Goal: Task Accomplishment & Management: Use online tool/utility

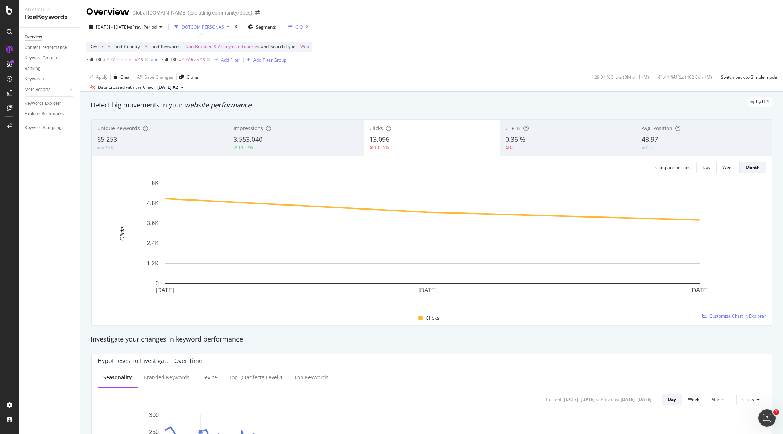
click at [303, 26] on div "CIO" at bounding box center [295, 27] width 15 height 6
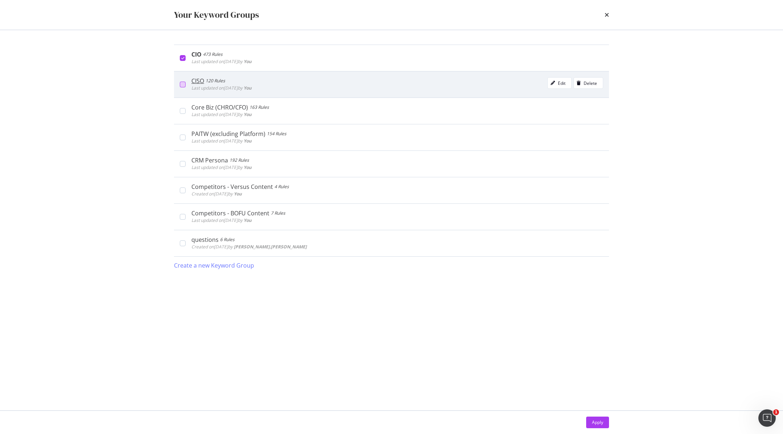
click at [180, 84] on div "modal" at bounding box center [183, 85] width 6 height 6
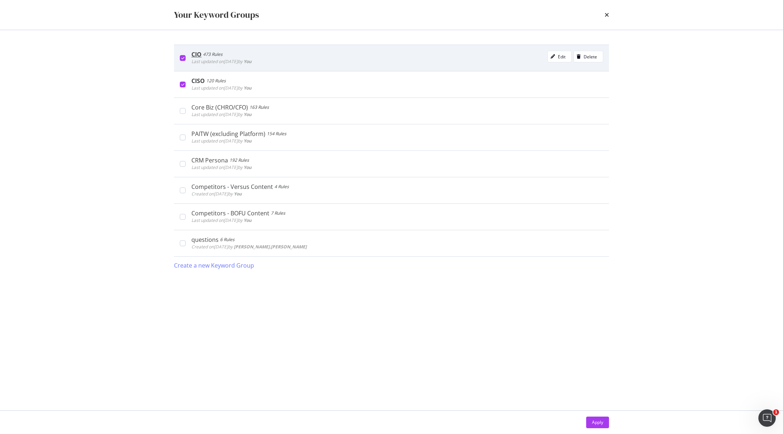
click at [180, 64] on div "CIO 473 Rules Last updated on [DATE] by You Edit Delete" at bounding box center [391, 58] width 435 height 26
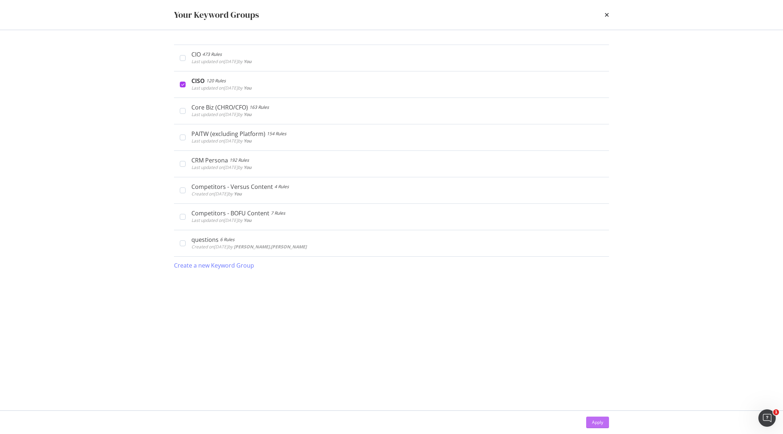
click at [597, 423] on div "Apply" at bounding box center [597, 422] width 11 height 6
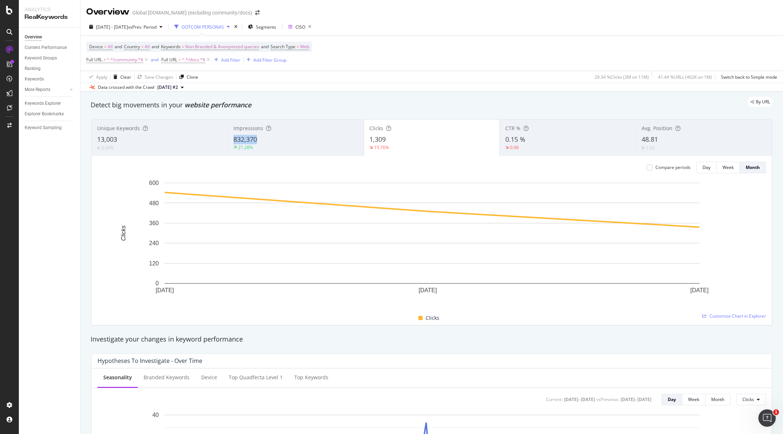
copy span "832,370"
drag, startPoint x: 261, startPoint y: 138, endPoint x: 233, endPoint y: 139, distance: 27.6
click at [233, 139] on div "832,370" at bounding box center [295, 139] width 125 height 9
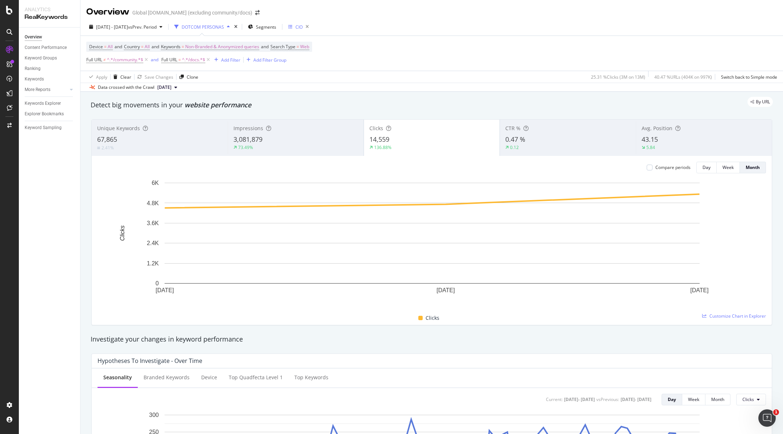
click at [303, 26] on div "CIO" at bounding box center [298, 27] width 7 height 6
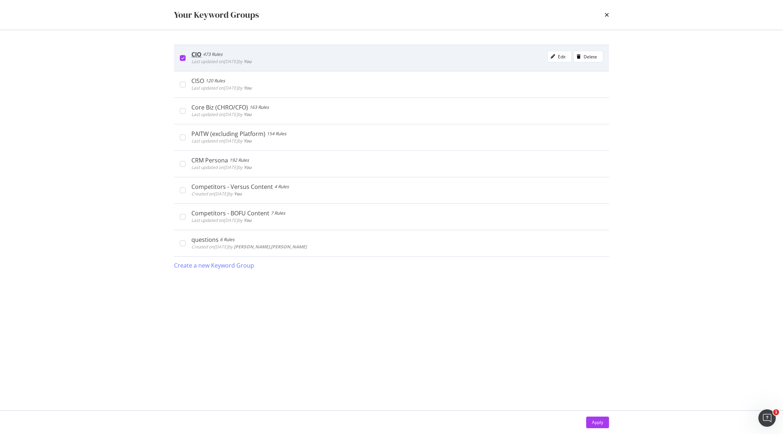
click at [181, 57] on icon "modal" at bounding box center [182, 58] width 3 height 4
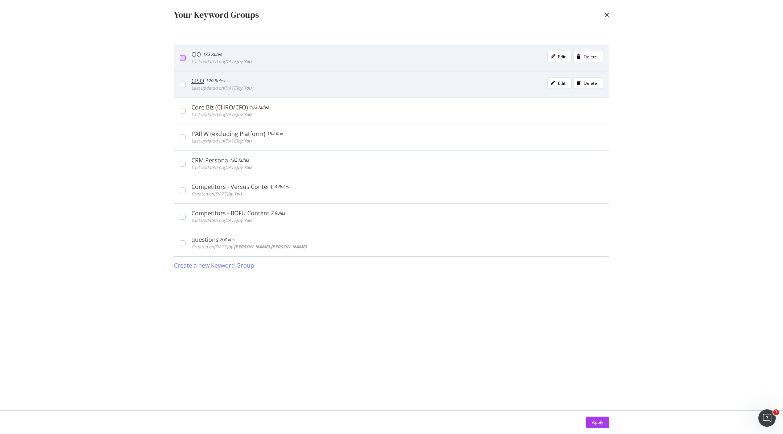
click at [181, 80] on div "CISO 120 Rules Last updated on 2025 Aug 15th by You Edit Delete" at bounding box center [391, 84] width 435 height 26
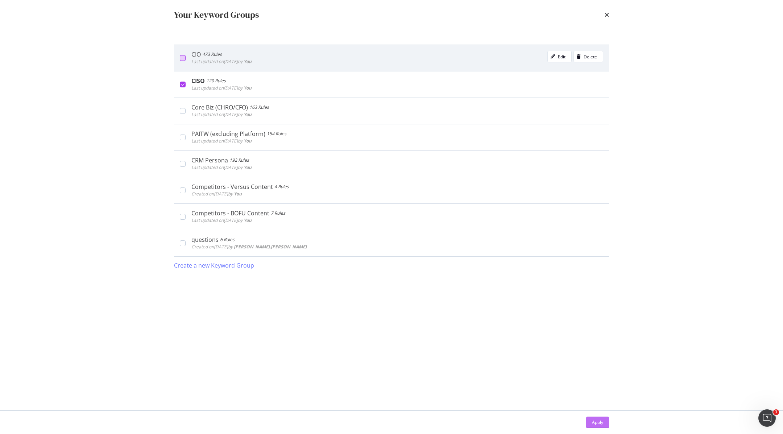
click at [601, 423] on div "Apply" at bounding box center [597, 422] width 11 height 6
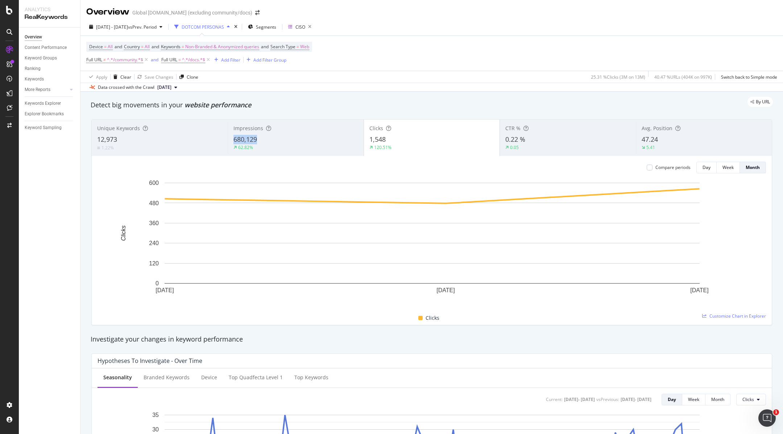
copy span "680,129"
drag, startPoint x: 265, startPoint y: 139, endPoint x: 233, endPoint y: 139, distance: 31.9
click at [233, 139] on div "680,129" at bounding box center [295, 139] width 125 height 9
